Goal: Task Accomplishment & Management: Manage account settings

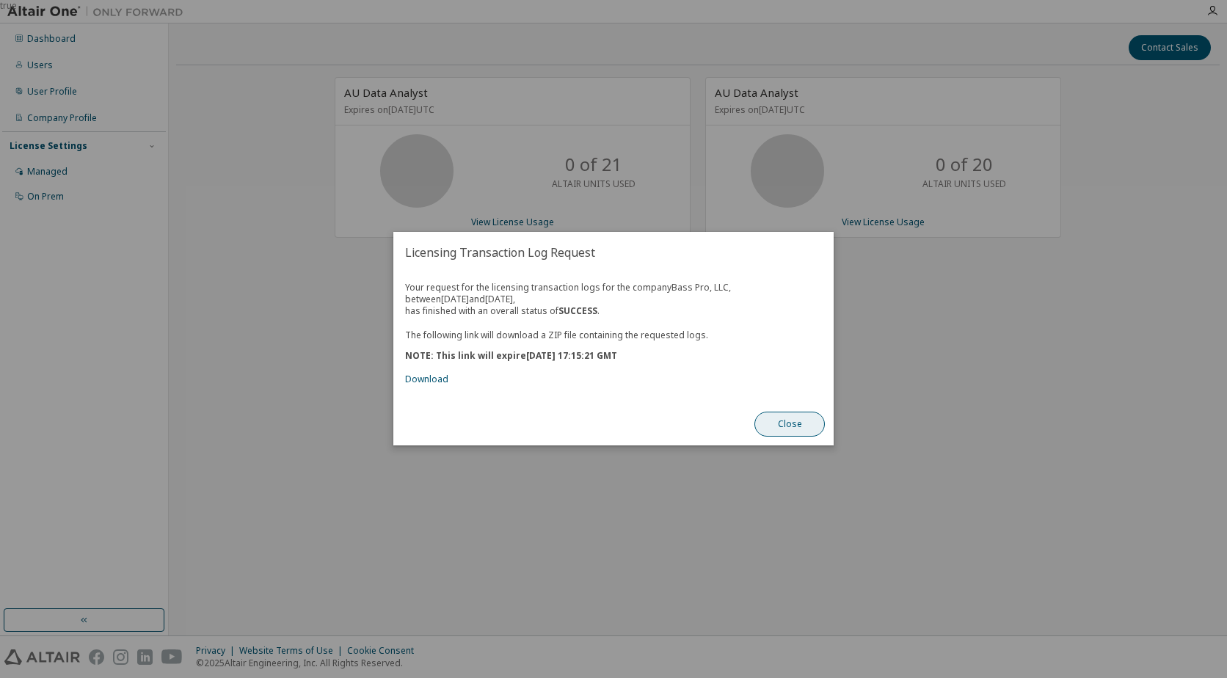
click at [793, 425] on button "Close" at bounding box center [790, 424] width 70 height 25
click at [419, 382] on link "Download" at bounding box center [426, 380] width 43 height 12
click at [788, 421] on button "Close" at bounding box center [790, 424] width 70 height 25
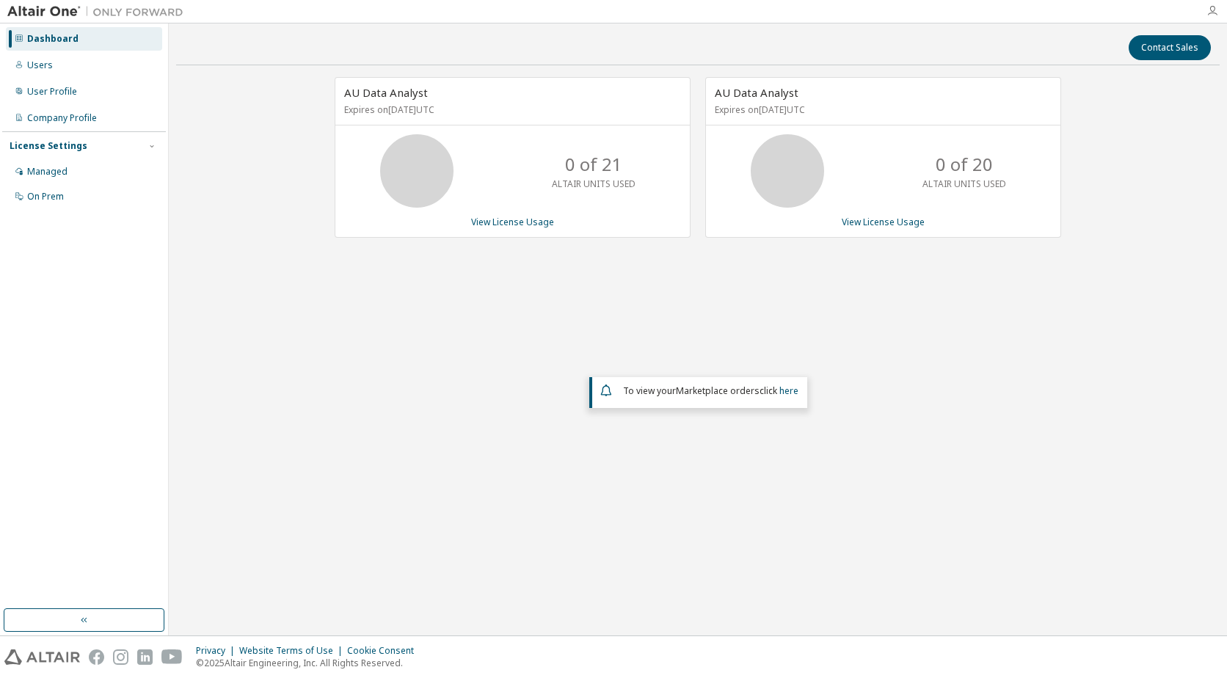
click at [1207, 16] on icon "button" at bounding box center [1213, 11] width 12 height 12
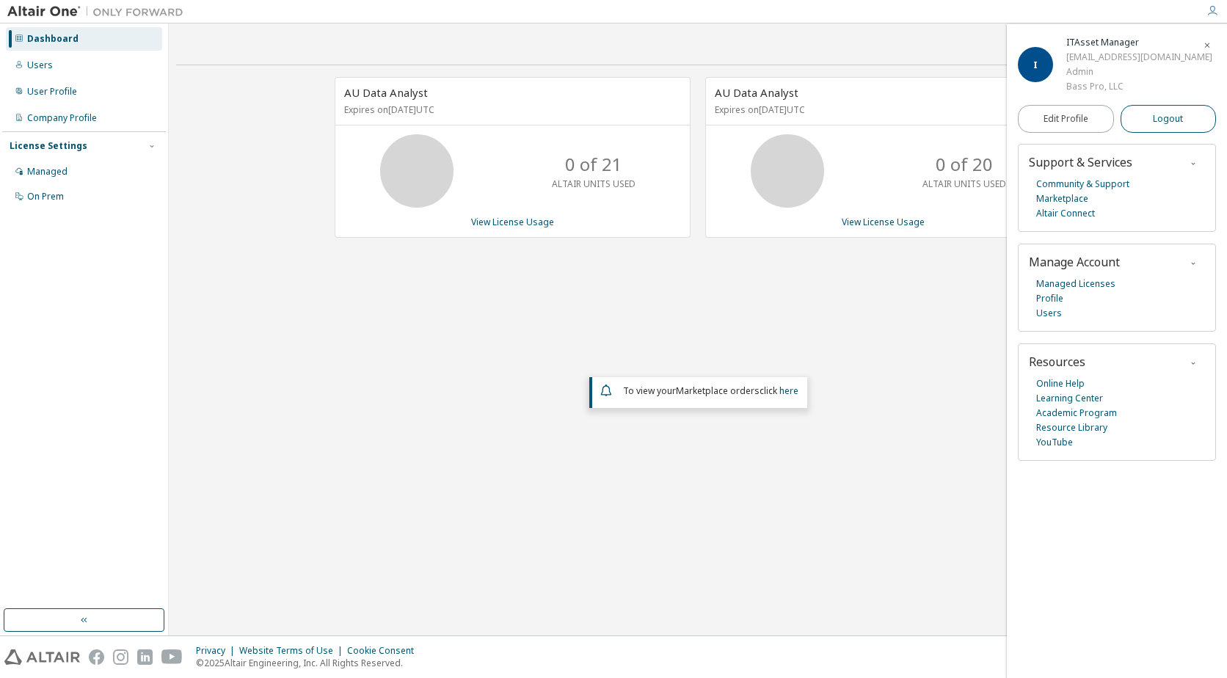
click at [1176, 123] on span "Logout" at bounding box center [1168, 119] width 30 height 15
